Goal: Book appointment/travel/reservation

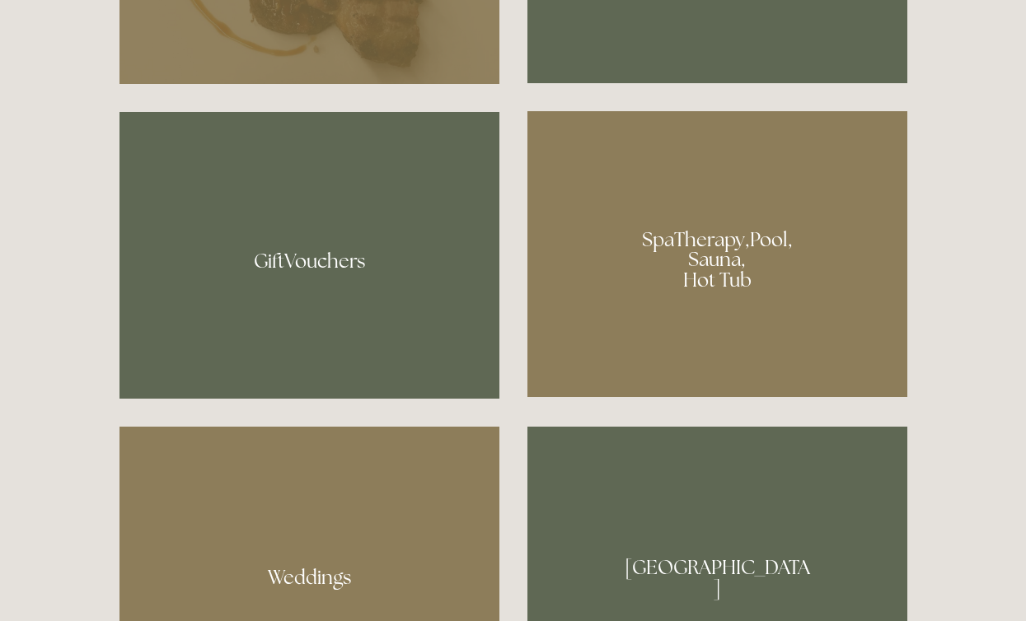
scroll to position [1221, 0]
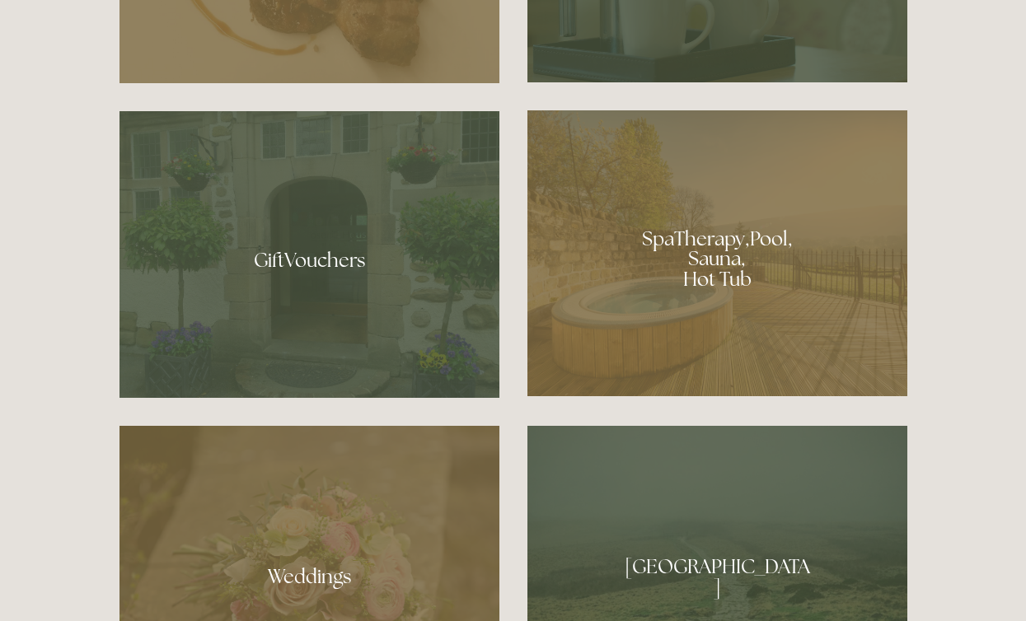
click at [695, 274] on div at bounding box center [717, 253] width 380 height 286
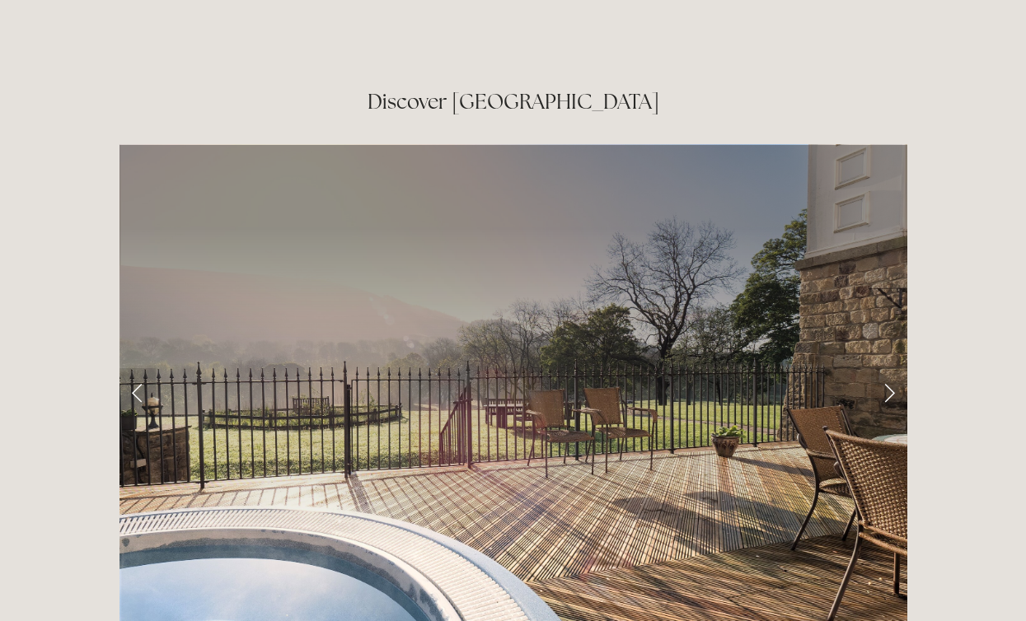
scroll to position [2670, 0]
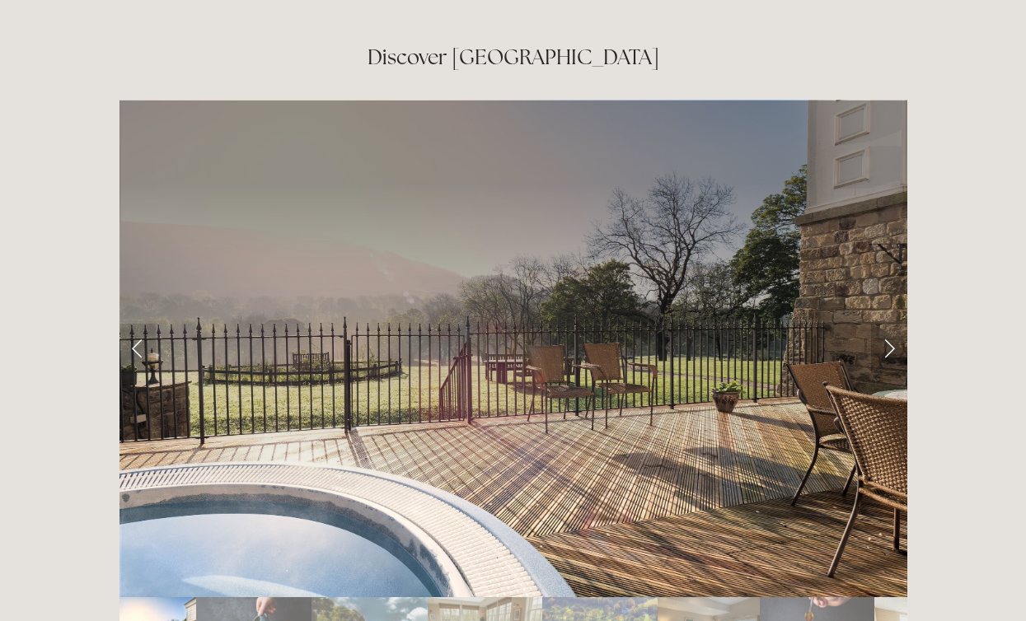
click at [884, 324] on link "Next Slide" at bounding box center [889, 348] width 36 height 49
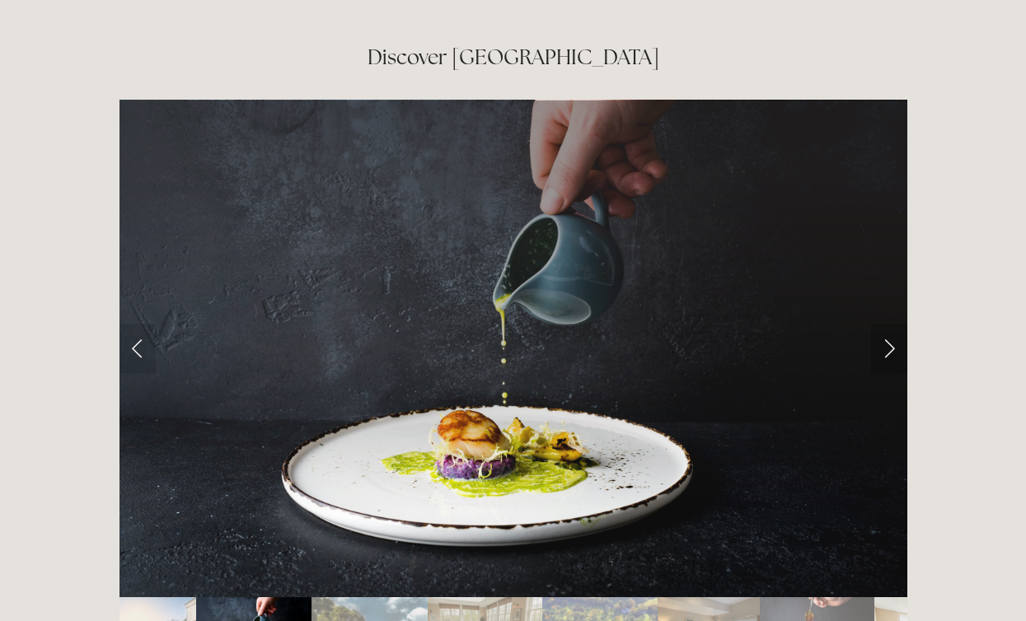
click at [884, 324] on link "Next Slide" at bounding box center [889, 348] width 36 height 49
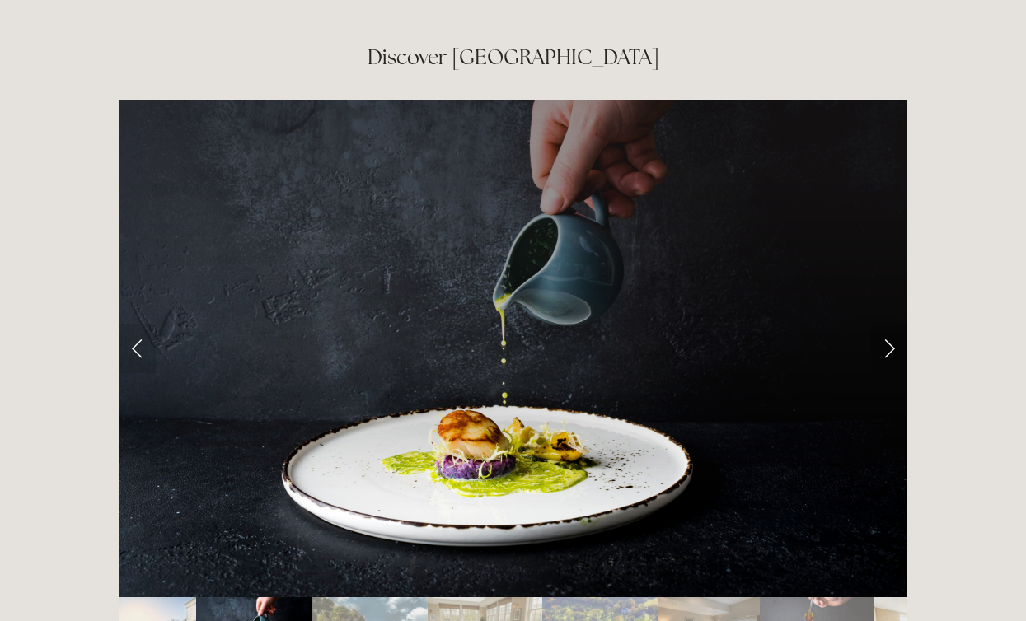
click at [887, 324] on link "Next Slide" at bounding box center [889, 348] width 36 height 49
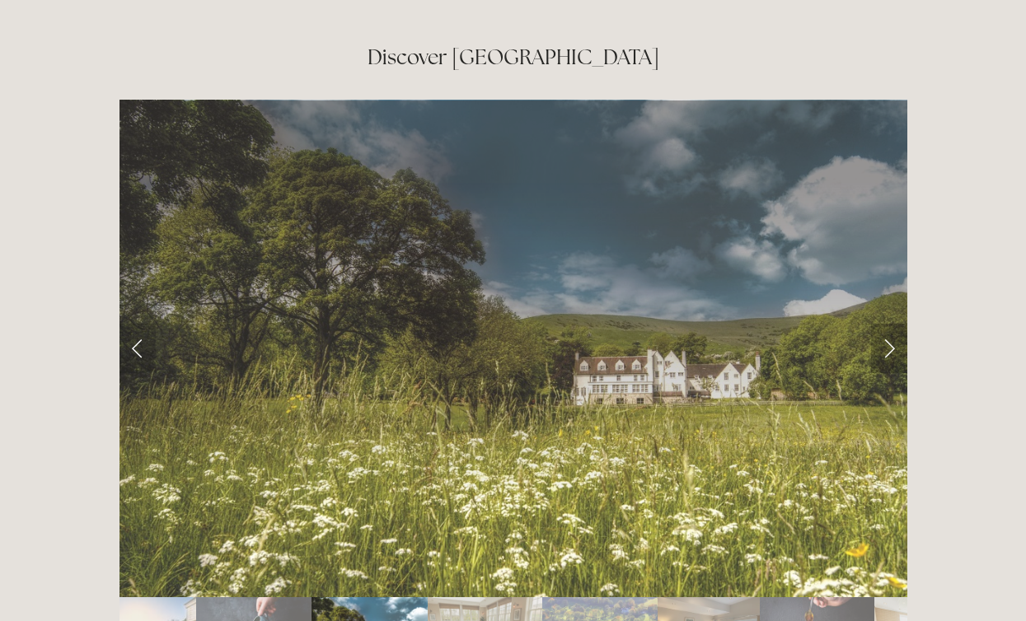
click at [887, 324] on link "Next Slide" at bounding box center [889, 348] width 36 height 49
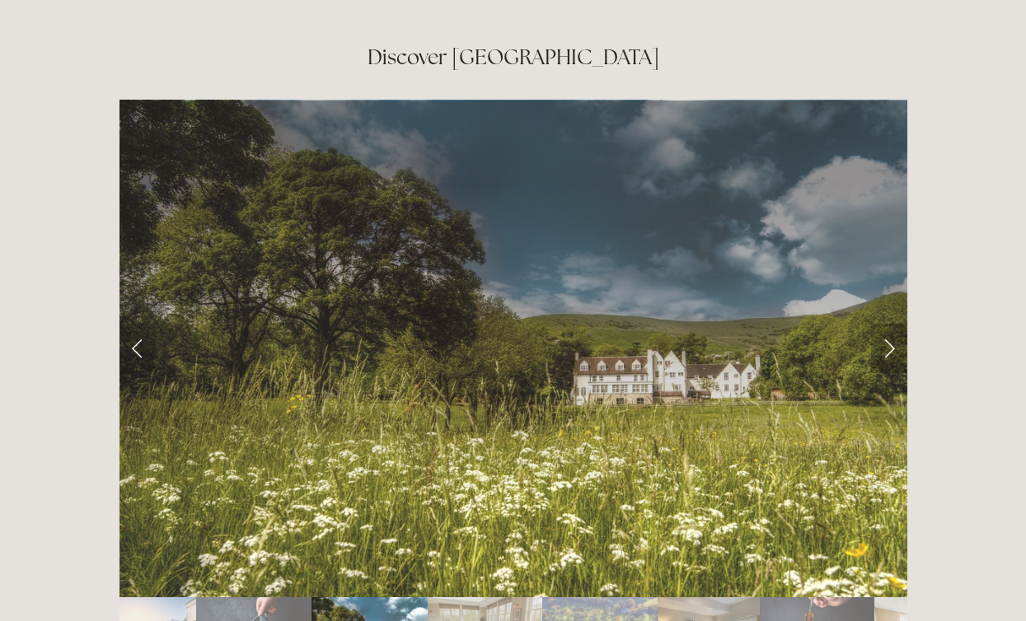
click at [889, 324] on link "Next Slide" at bounding box center [889, 348] width 36 height 49
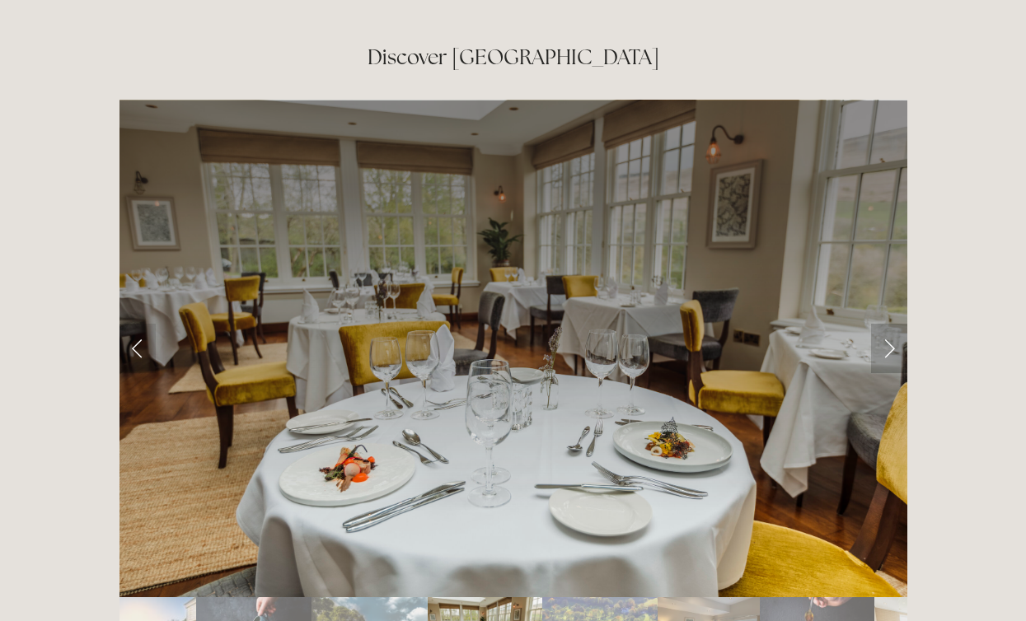
click at [889, 324] on link "Next Slide" at bounding box center [889, 348] width 36 height 49
click at [890, 324] on link "Next Slide" at bounding box center [889, 348] width 36 height 49
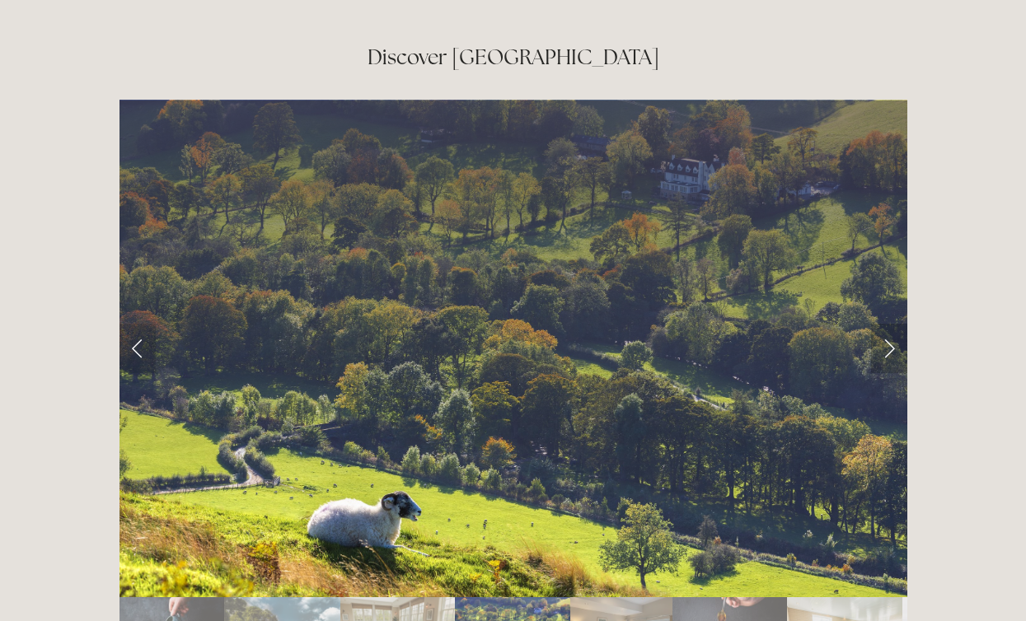
click at [888, 324] on link "Next Slide" at bounding box center [889, 348] width 36 height 49
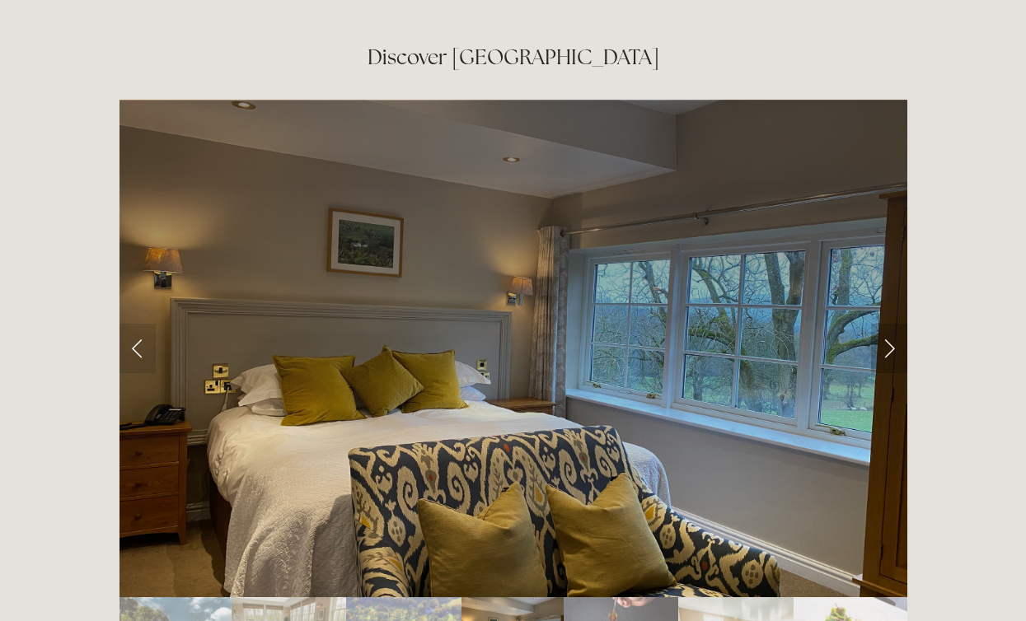
click at [887, 324] on link "Next Slide" at bounding box center [889, 348] width 36 height 49
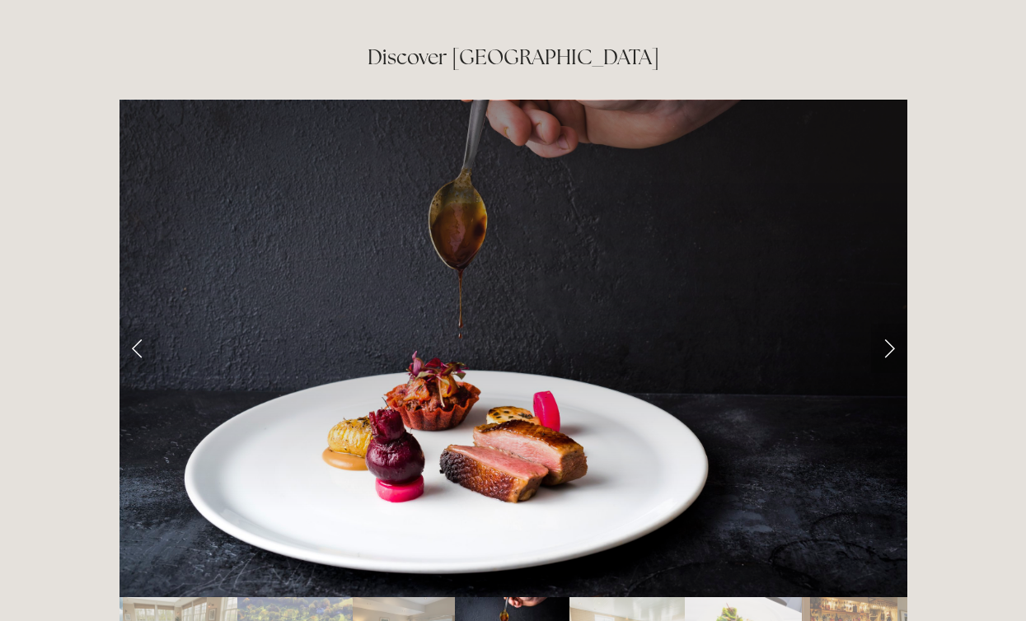
click at [887, 324] on link "Next Slide" at bounding box center [889, 348] width 36 height 49
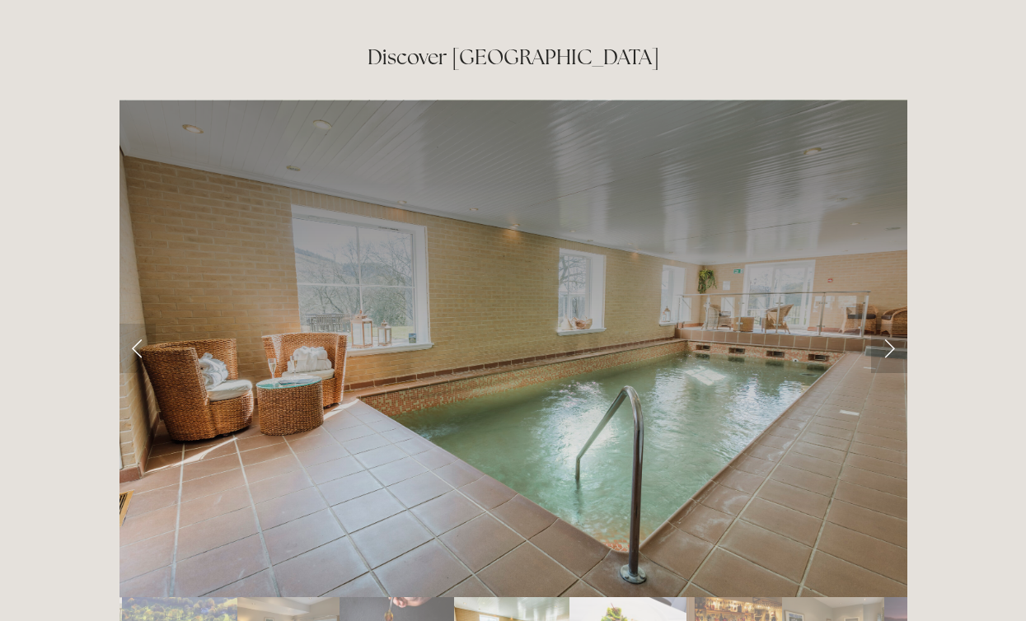
click at [888, 324] on link "Next Slide" at bounding box center [889, 348] width 36 height 49
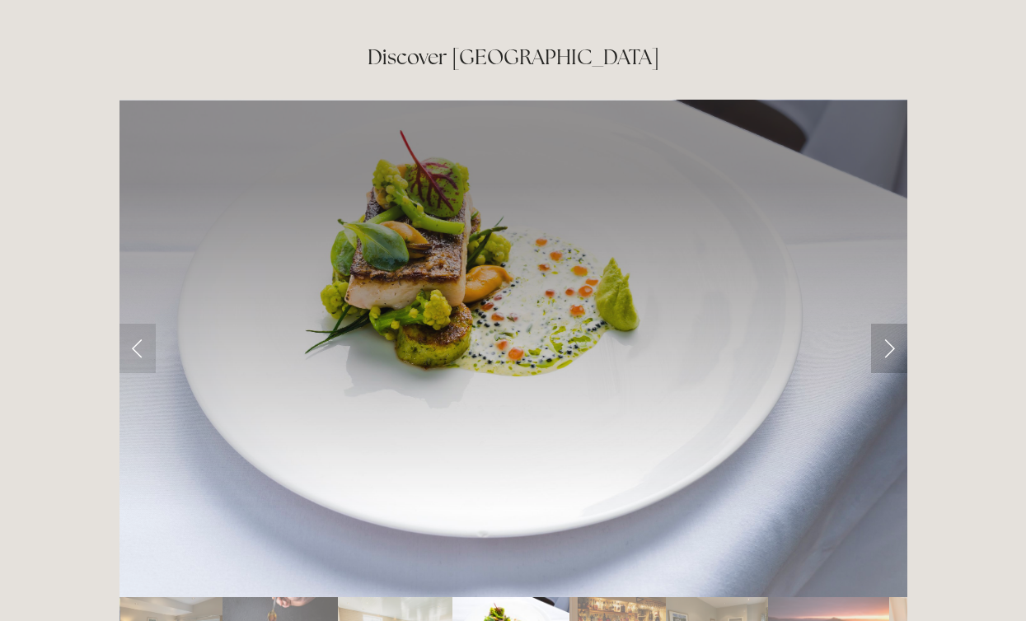
click at [888, 324] on link "Next Slide" at bounding box center [889, 348] width 36 height 49
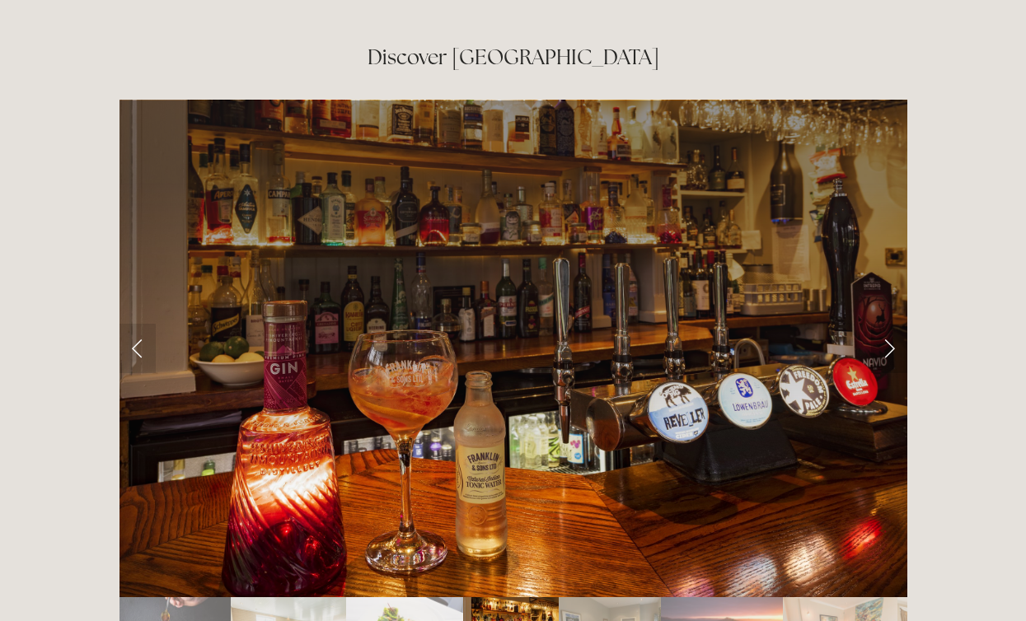
click at [888, 324] on link "Next Slide" at bounding box center [889, 348] width 36 height 49
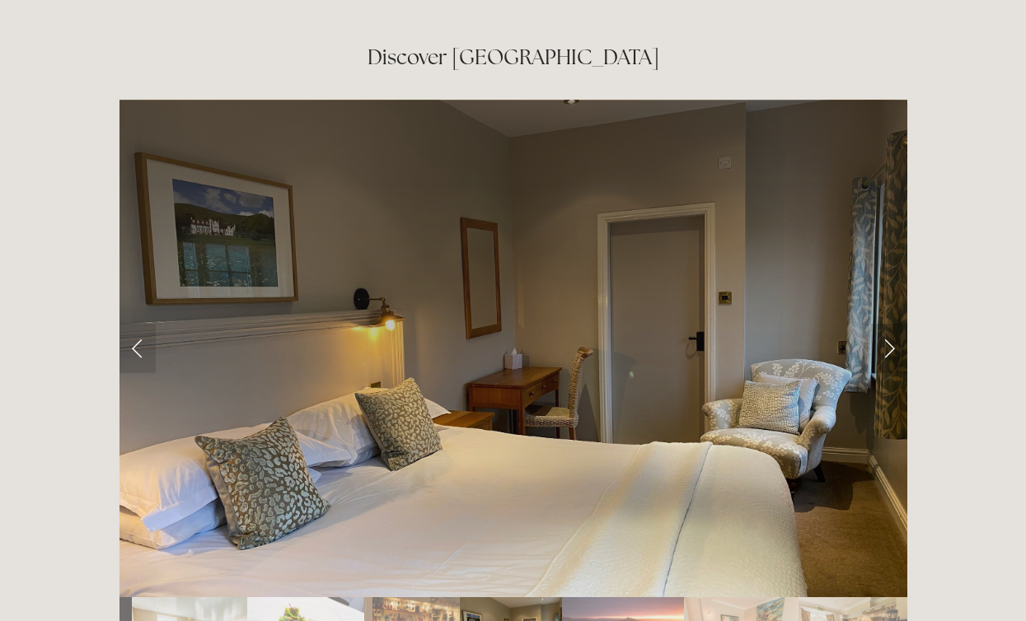
click at [887, 324] on link "Next Slide" at bounding box center [889, 348] width 36 height 49
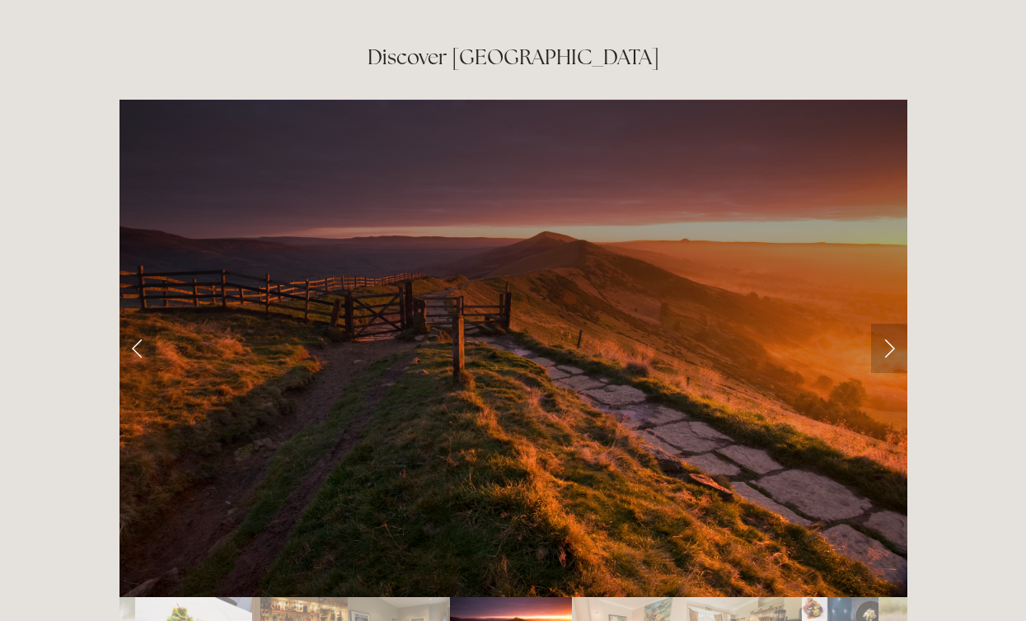
click at [888, 324] on link "Next Slide" at bounding box center [889, 348] width 36 height 49
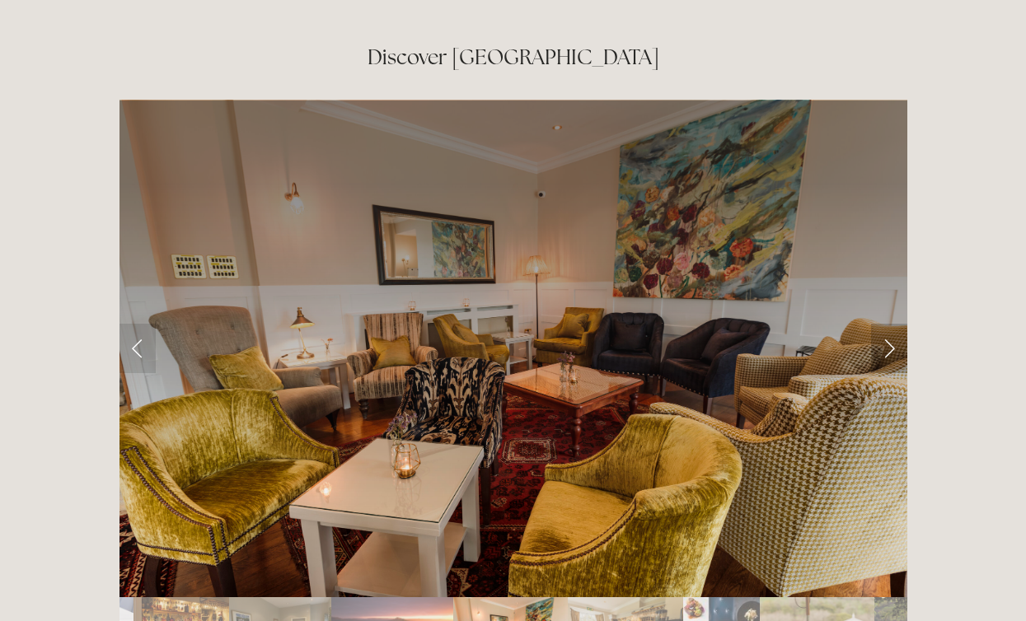
click at [886, 324] on link "Next Slide" at bounding box center [889, 348] width 36 height 49
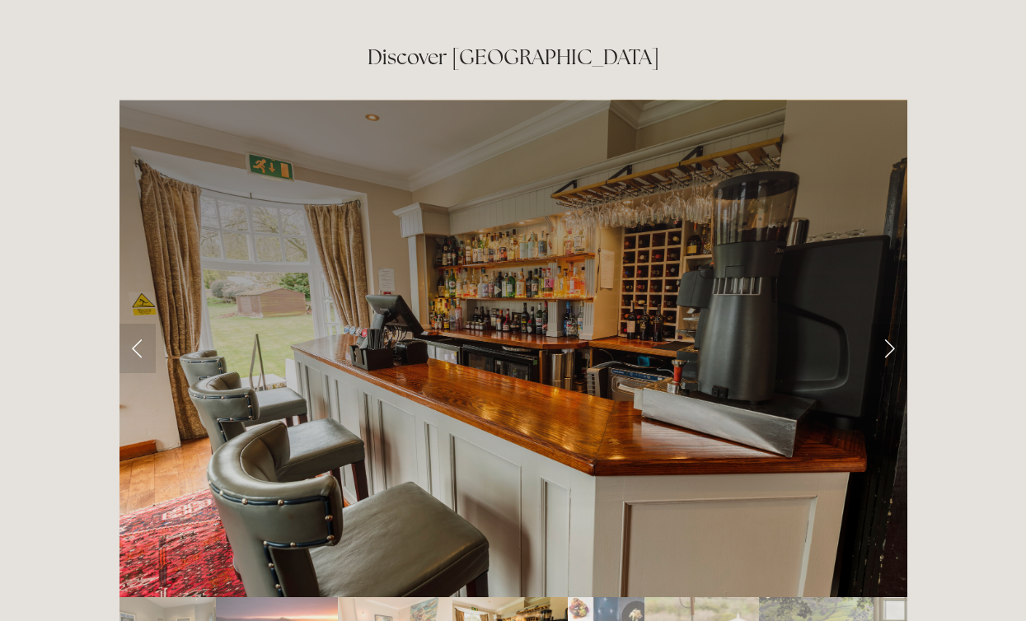
click at [888, 324] on link "Next Slide" at bounding box center [889, 348] width 36 height 49
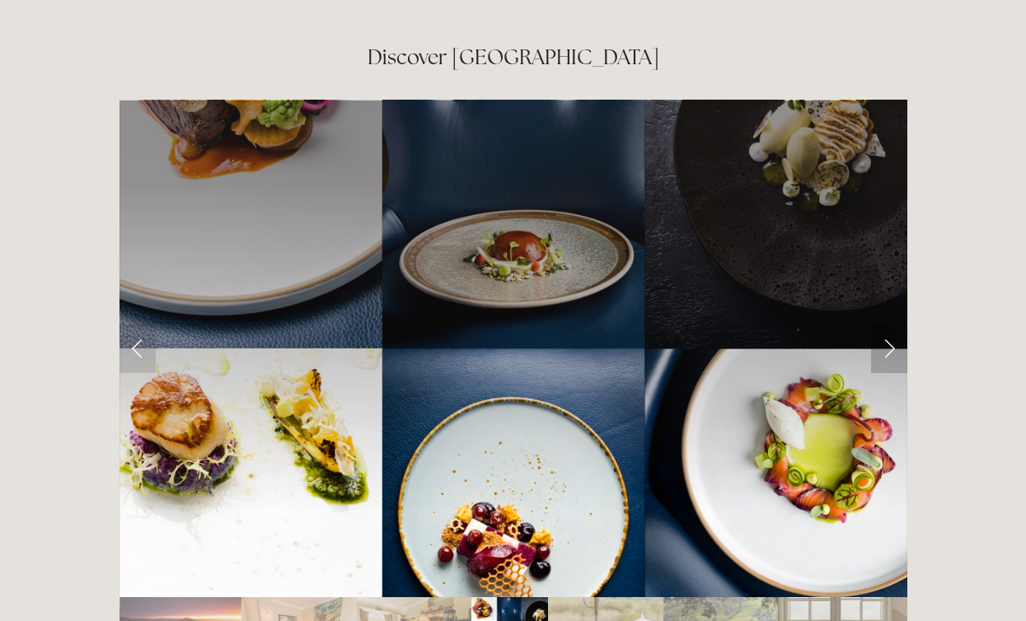
click at [886, 324] on link "Next Slide" at bounding box center [889, 348] width 36 height 49
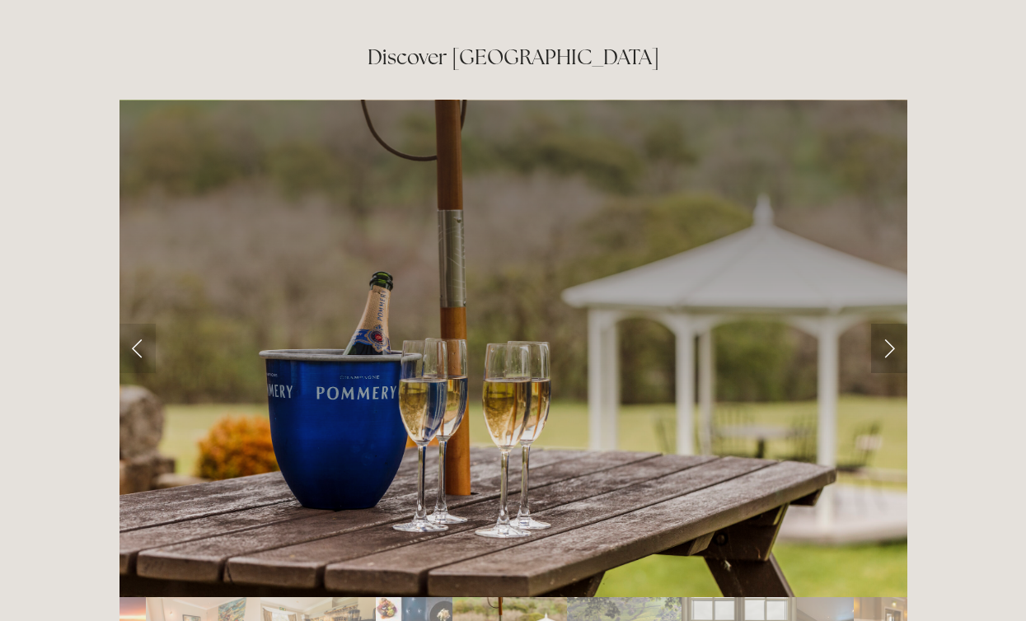
click at [886, 324] on link "Next Slide" at bounding box center [889, 348] width 36 height 49
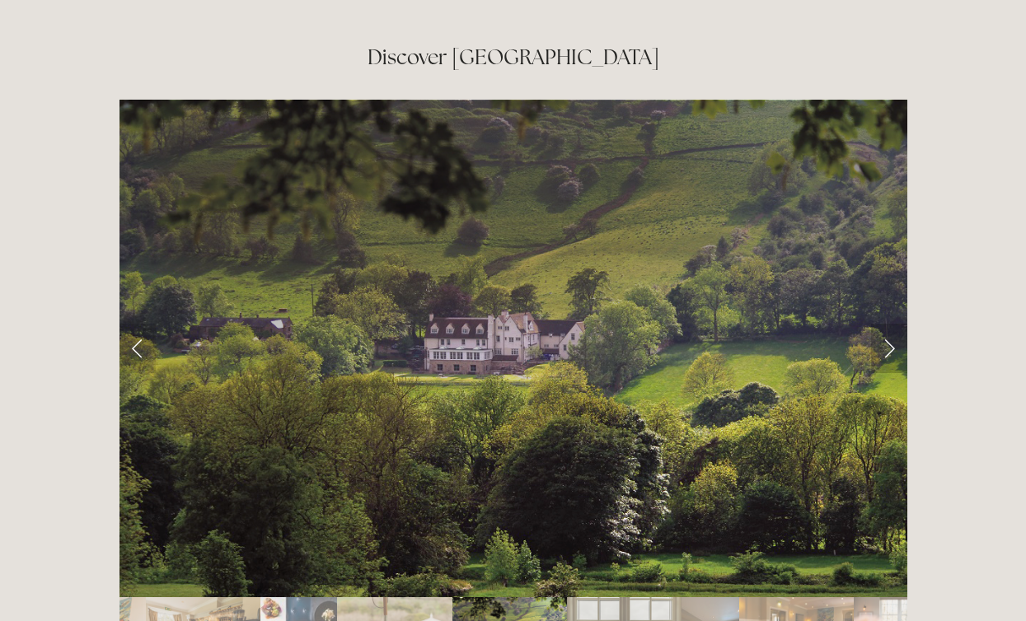
click at [888, 324] on link "Next Slide" at bounding box center [889, 348] width 36 height 49
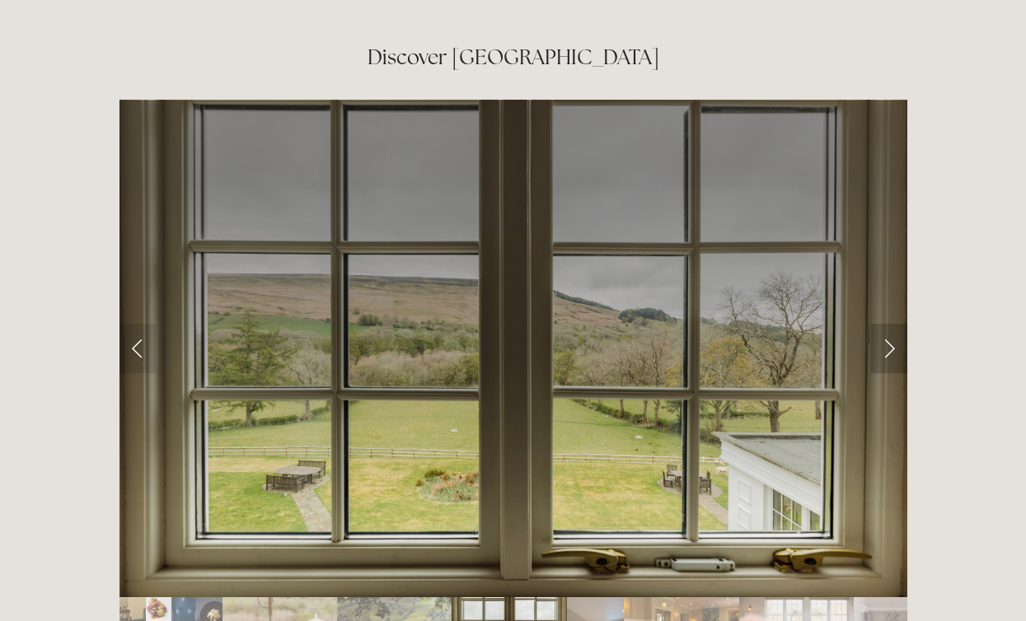
click at [888, 324] on link "Next Slide" at bounding box center [889, 348] width 36 height 49
click at [887, 324] on link "Next Slide" at bounding box center [889, 348] width 36 height 49
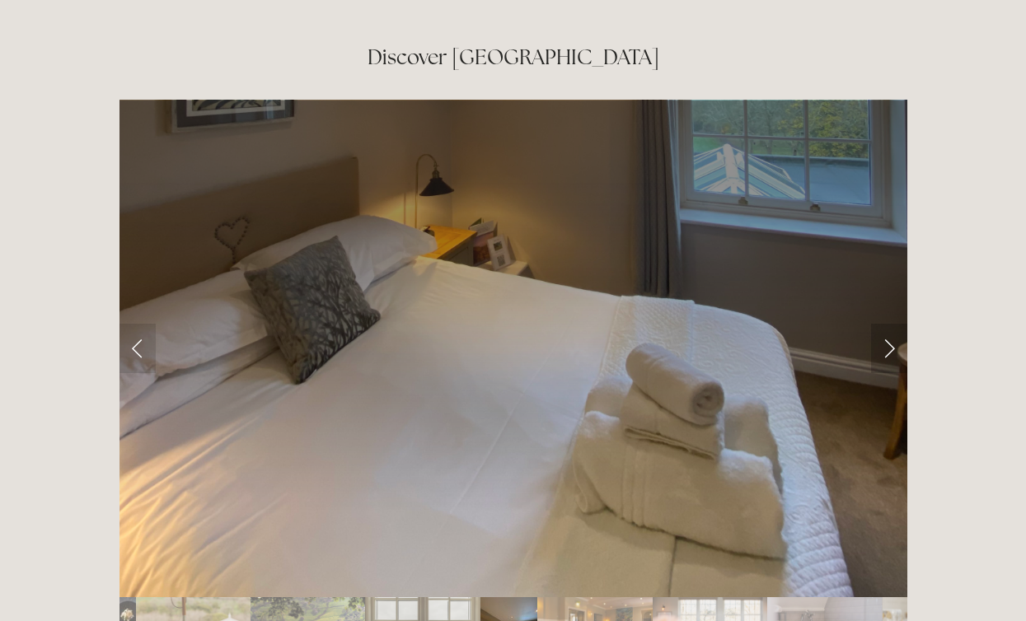
click at [885, 324] on link "Next Slide" at bounding box center [889, 348] width 36 height 49
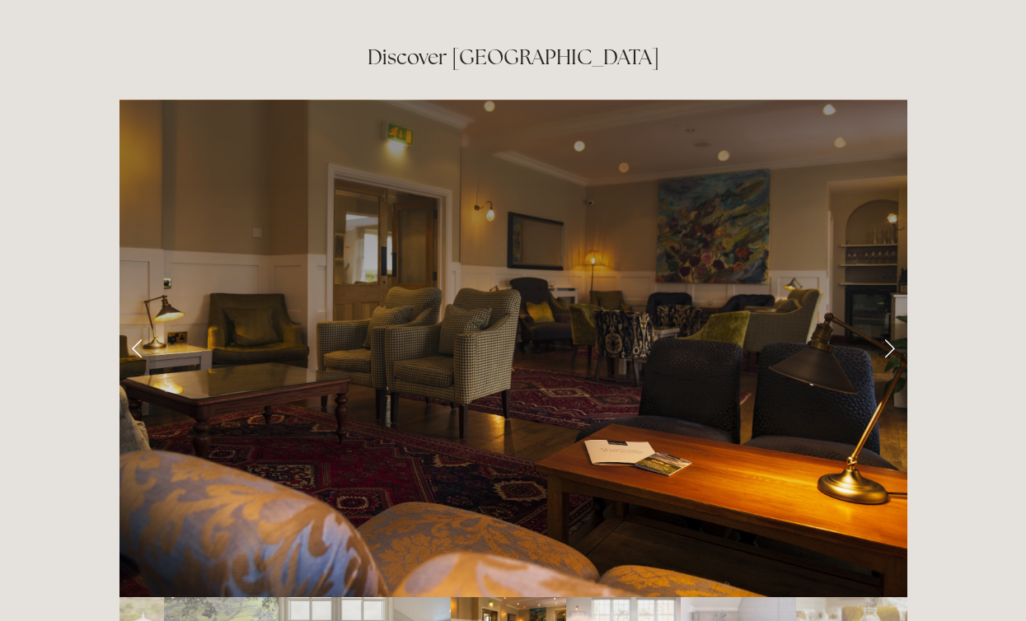
click at [885, 324] on link "Next Slide" at bounding box center [889, 348] width 36 height 49
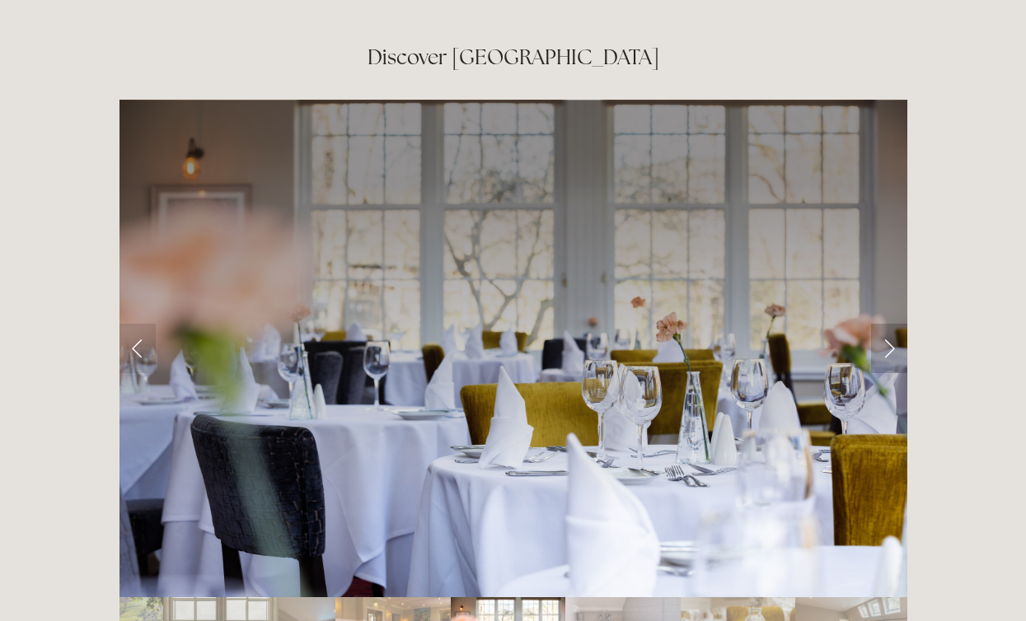
click at [886, 324] on link "Next Slide" at bounding box center [889, 348] width 36 height 49
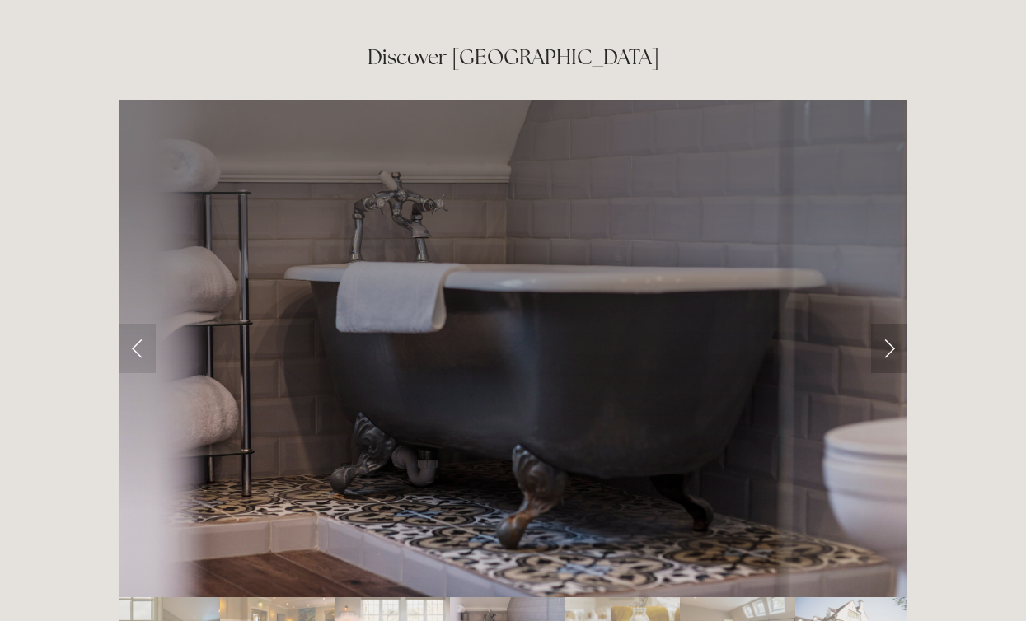
click at [886, 324] on link "Next Slide" at bounding box center [889, 348] width 36 height 49
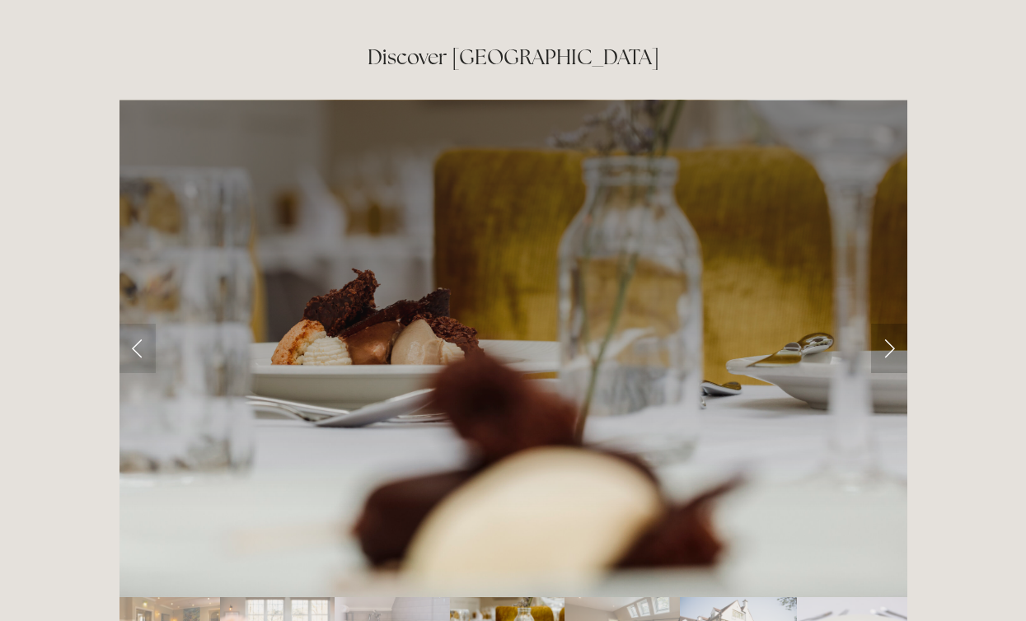
click at [886, 324] on link "Next Slide" at bounding box center [889, 348] width 36 height 49
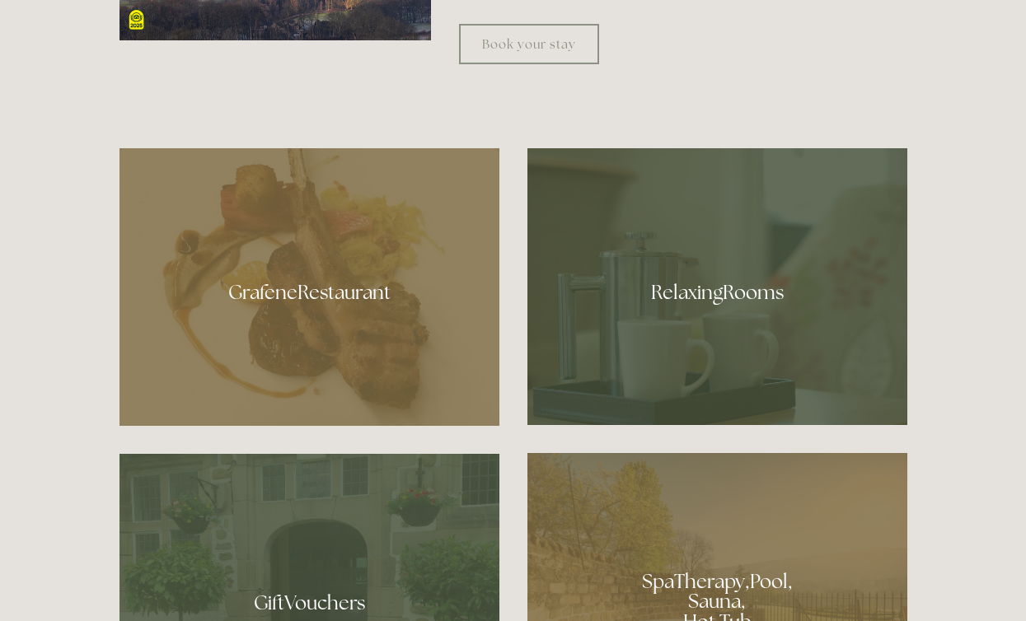
scroll to position [878, 0]
click at [723, 291] on div at bounding box center [717, 287] width 380 height 277
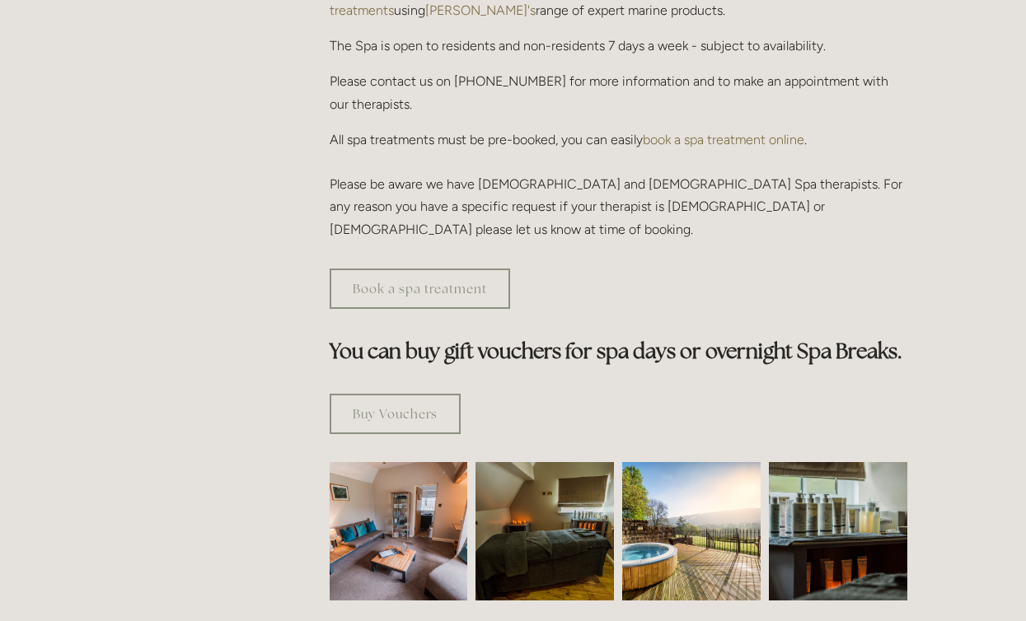
scroll to position [835, 0]
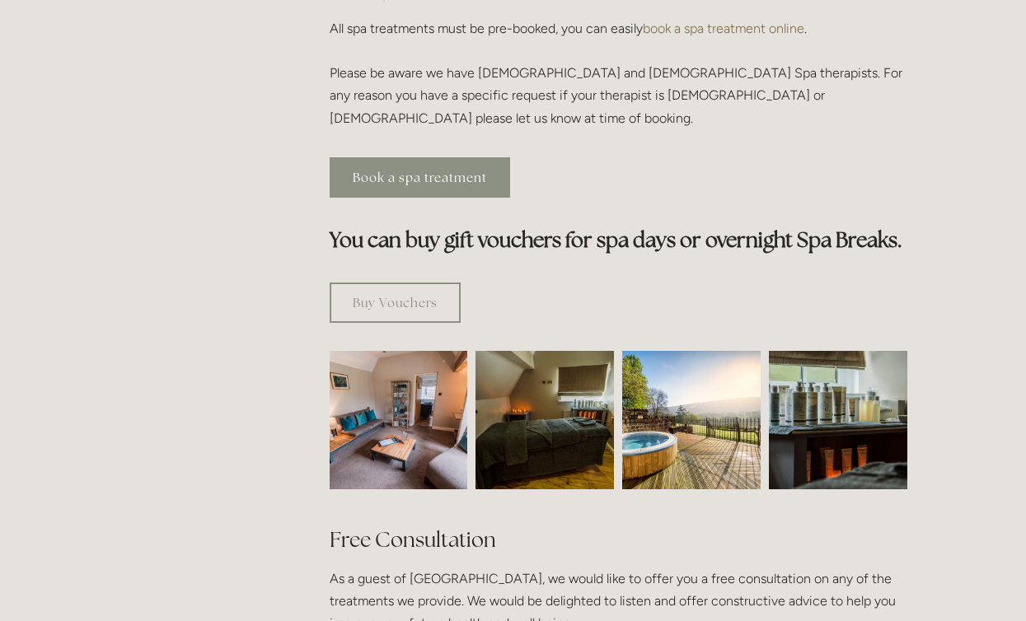
click at [391, 157] on link "Book a spa treatment" at bounding box center [420, 177] width 180 height 40
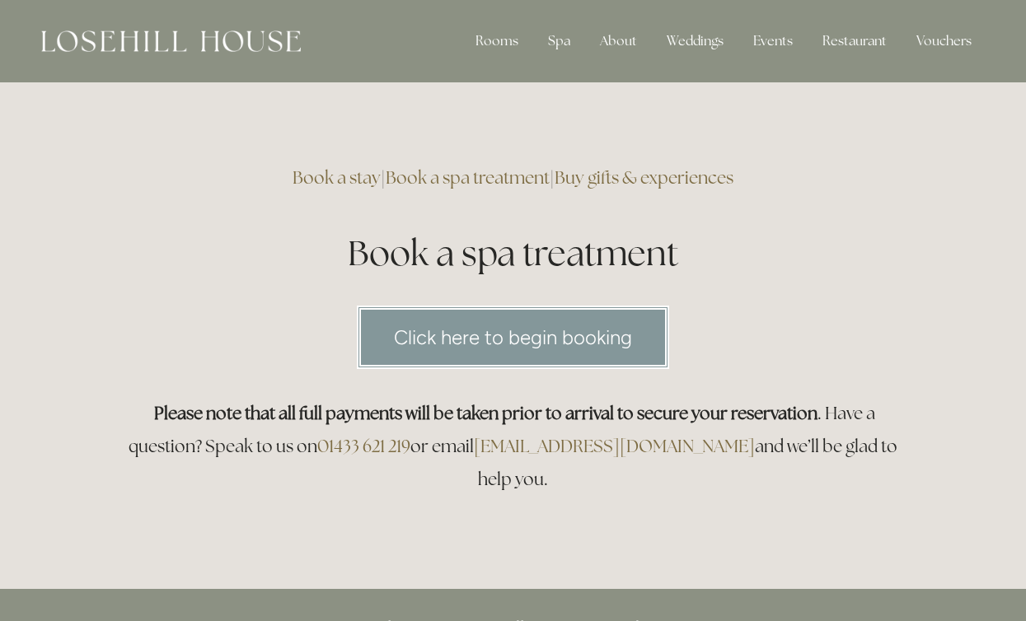
click at [447, 330] on link "Click here to begin booking" at bounding box center [513, 337] width 312 height 63
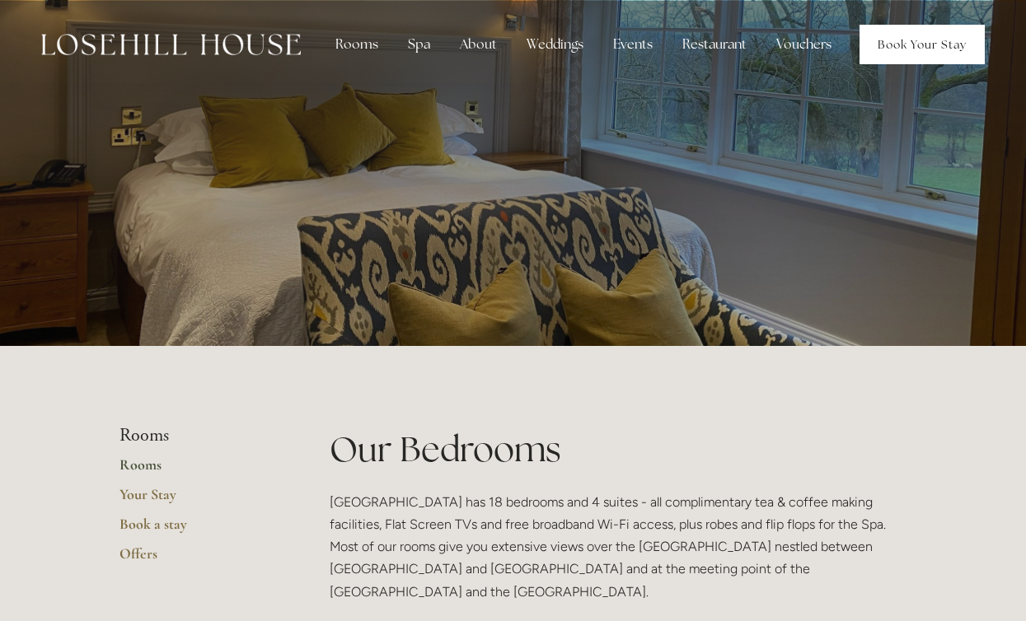
click at [899, 40] on link "Book Your Stay" at bounding box center [922, 45] width 125 height 40
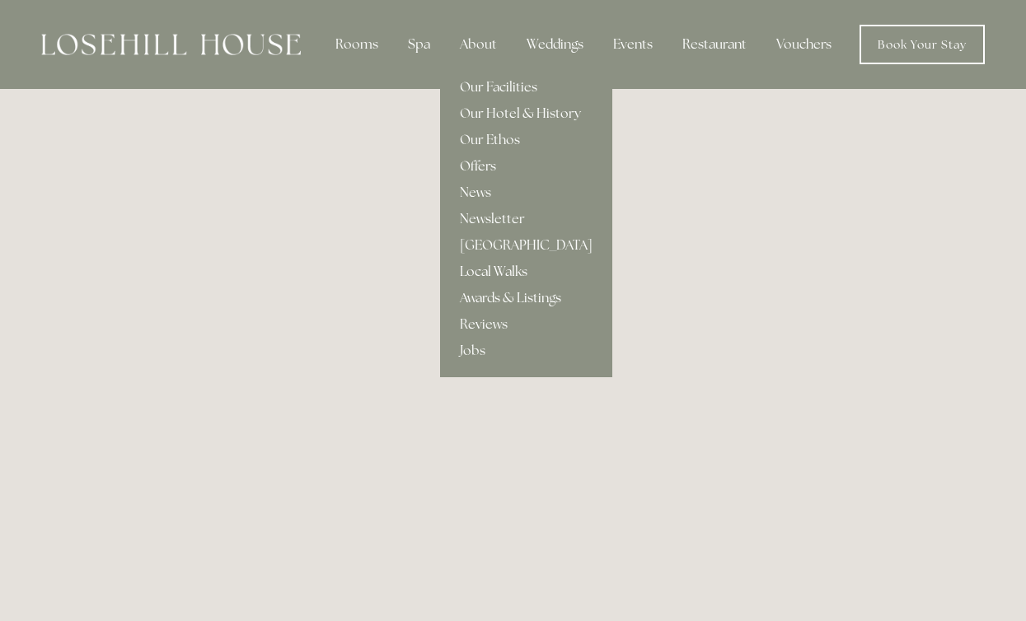
click at [484, 267] on link "Local Walks" at bounding box center [526, 272] width 172 height 26
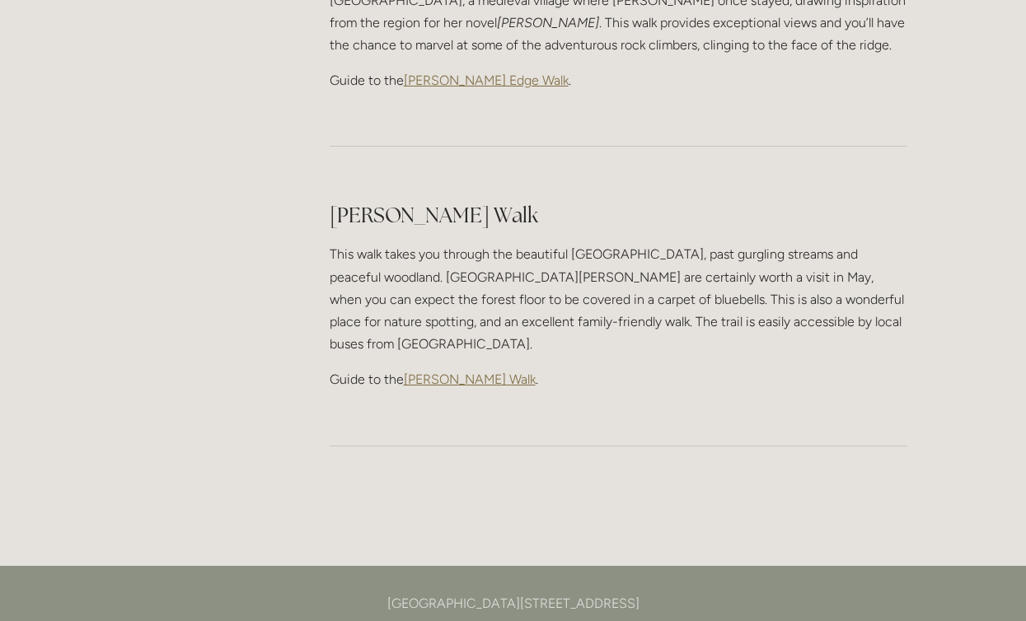
scroll to position [2224, 0]
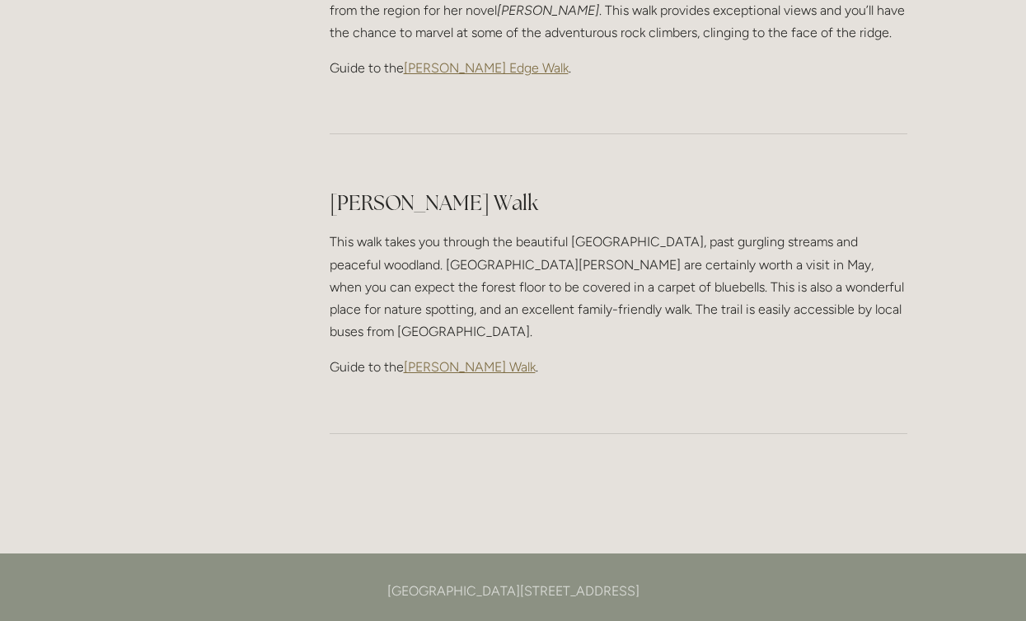
click at [463, 359] on span "[PERSON_NAME] Walk" at bounding box center [470, 367] width 132 height 16
